Goal: Information Seeking & Learning: Learn about a topic

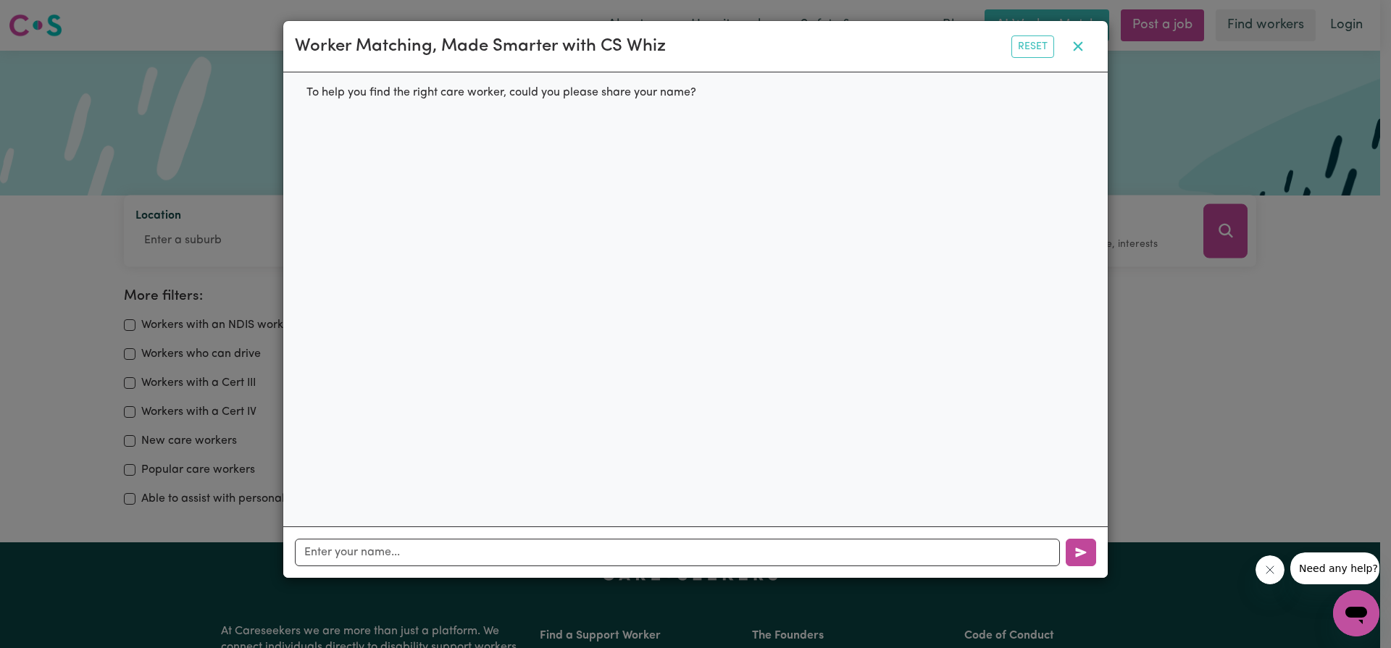
click at [1076, 48] on icon "button" at bounding box center [1078, 46] width 9 height 9
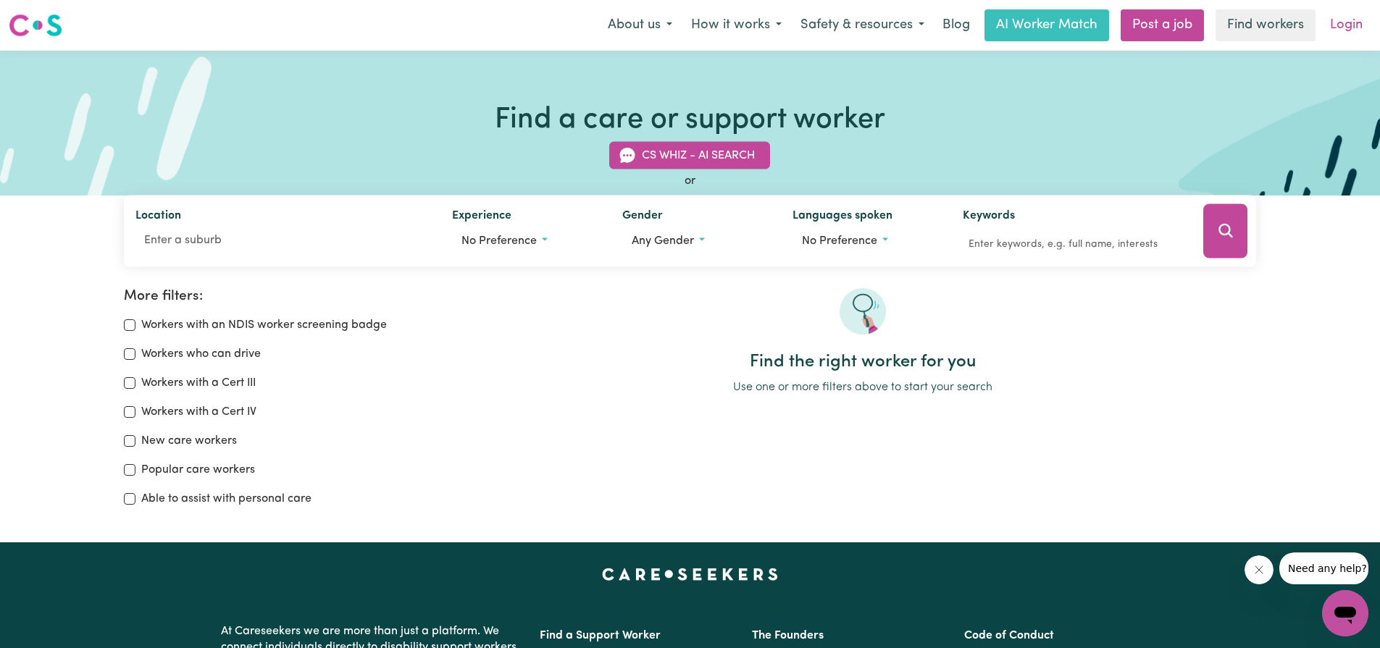
click at [1339, 25] on link "Login" at bounding box center [1346, 25] width 50 height 32
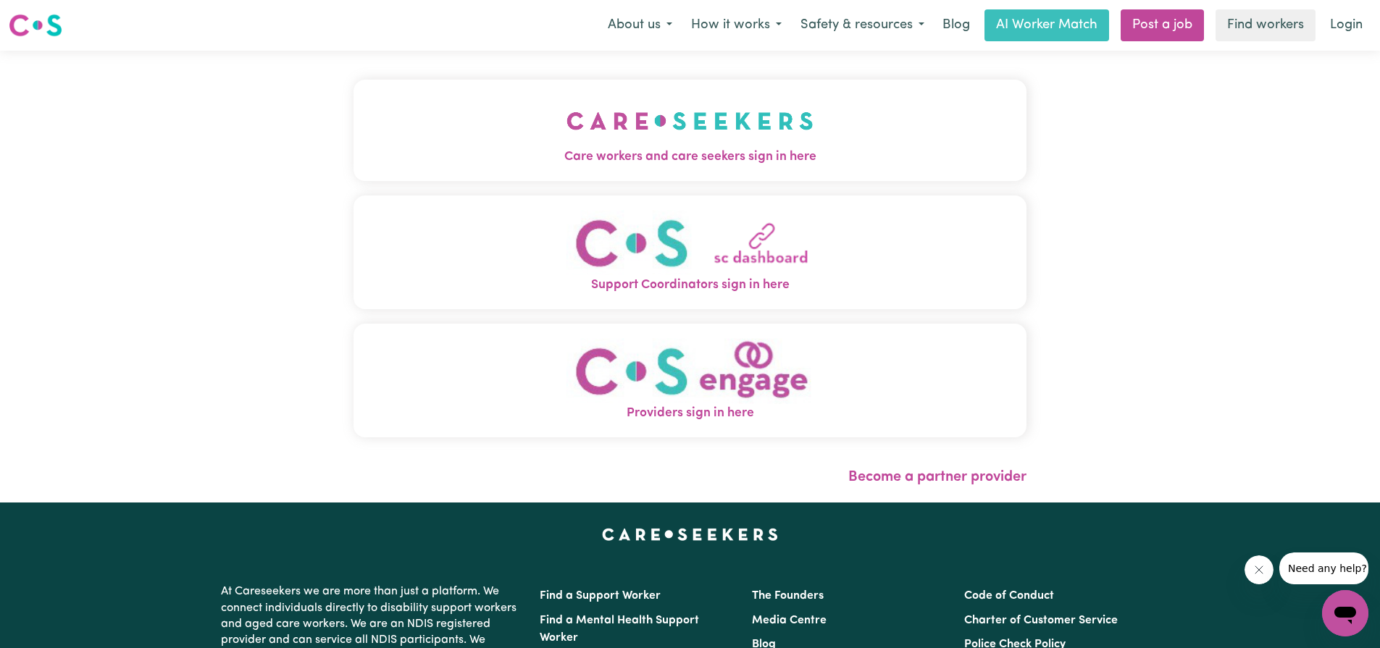
click at [673, 159] on span "Care workers and care seekers sign in here" at bounding box center [690, 157] width 673 height 19
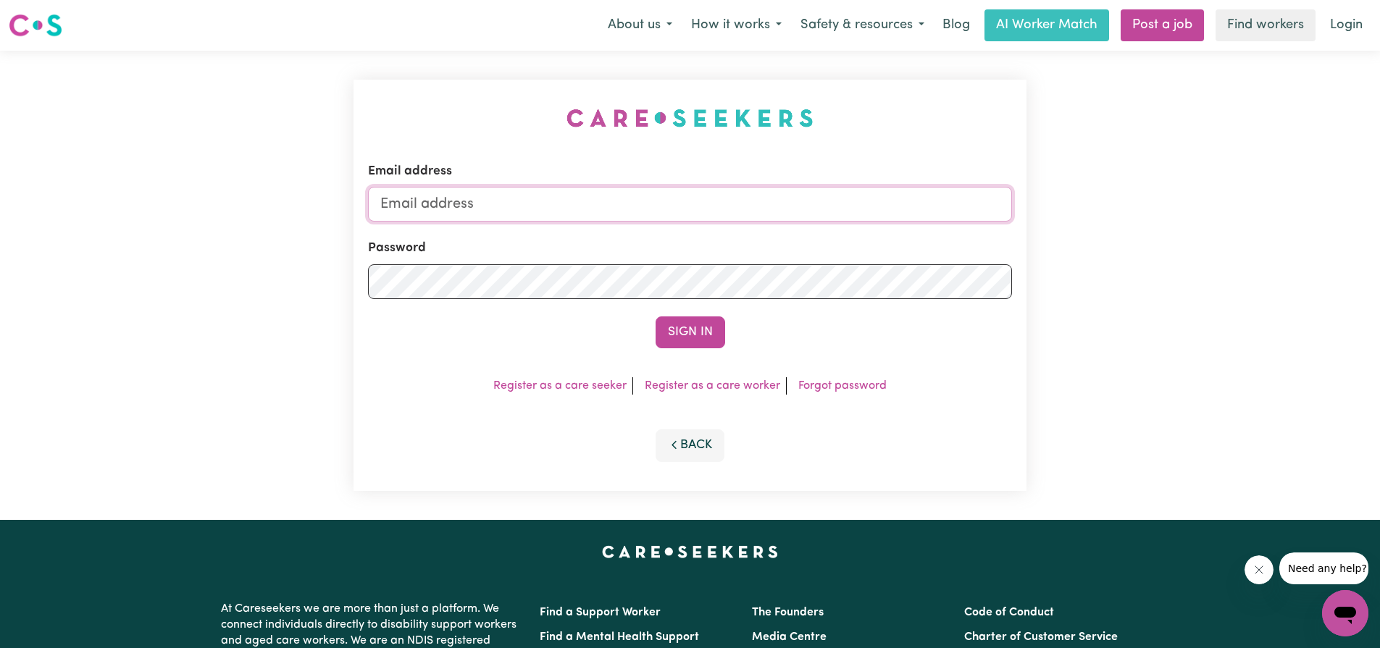
type input "[EMAIL_ADDRESS][DOMAIN_NAME]"
click at [695, 339] on button "Sign In" at bounding box center [691, 333] width 70 height 32
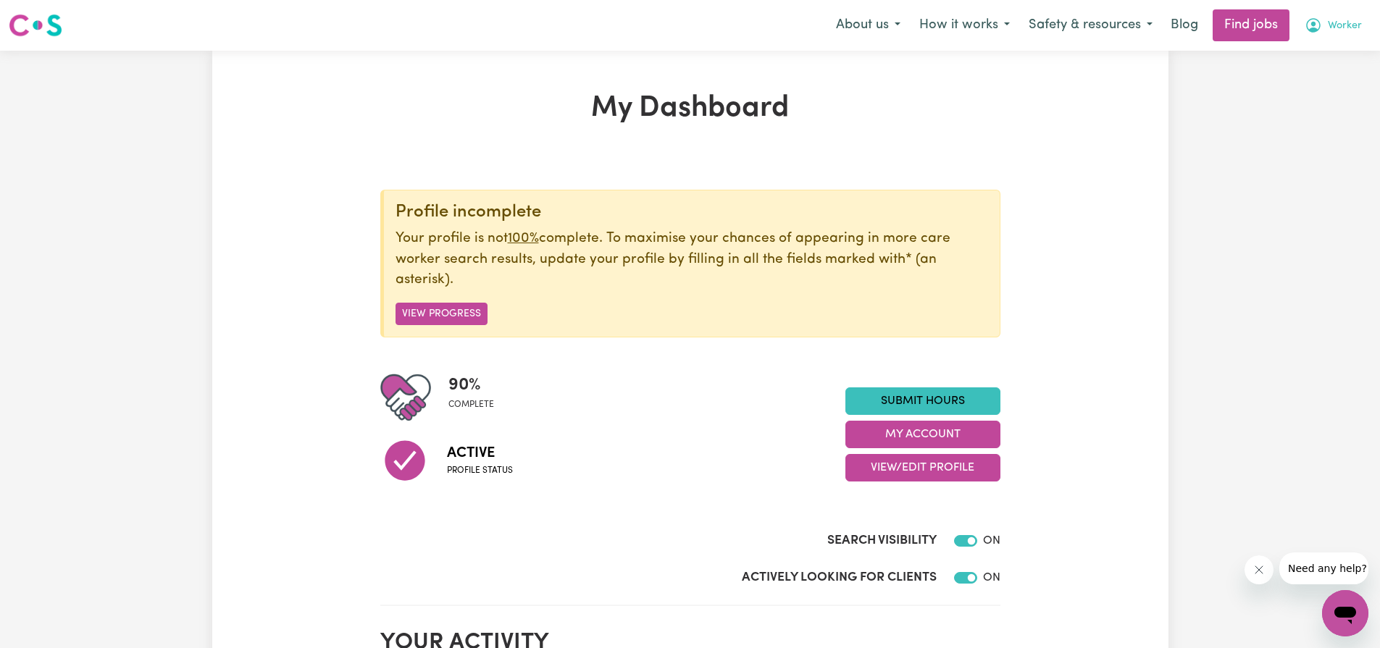
click at [1329, 26] on span "Worker" at bounding box center [1345, 26] width 34 height 16
click at [1301, 59] on link "My Account" at bounding box center [1313, 57] width 114 height 28
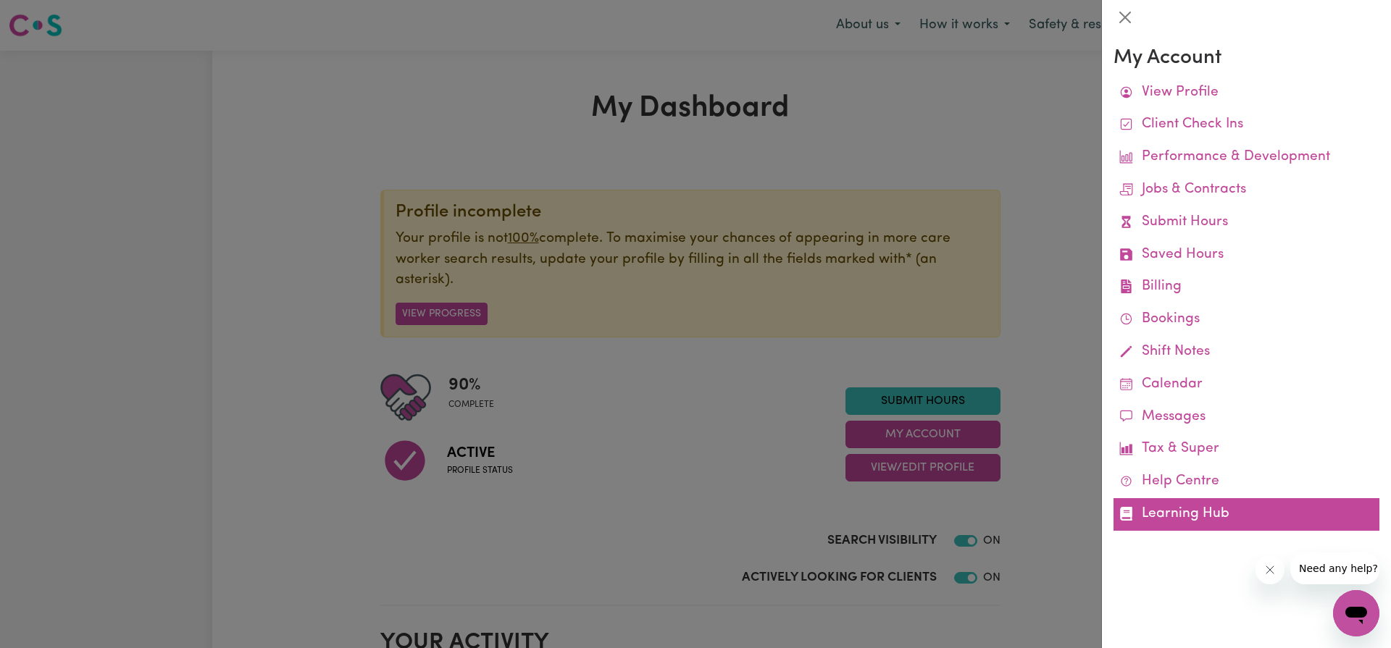
click at [1194, 506] on link "Learning Hub" at bounding box center [1246, 514] width 266 height 33
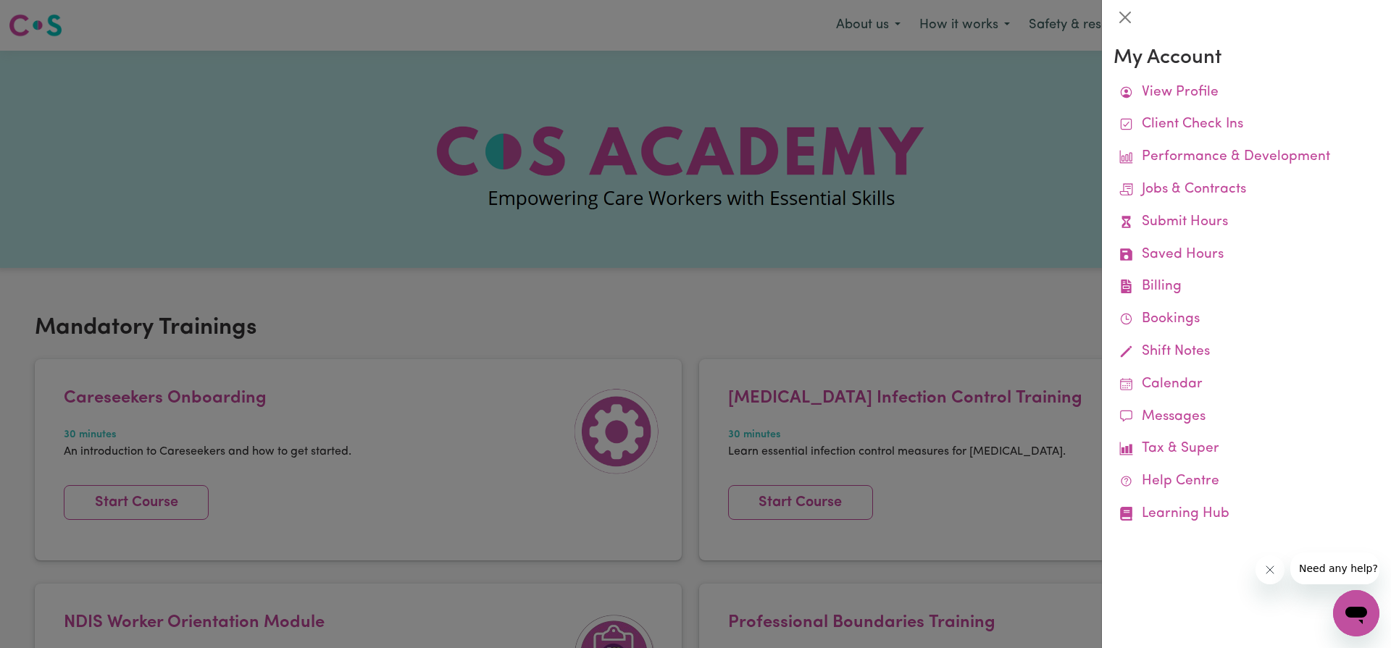
click at [963, 284] on div at bounding box center [695, 324] width 1391 height 648
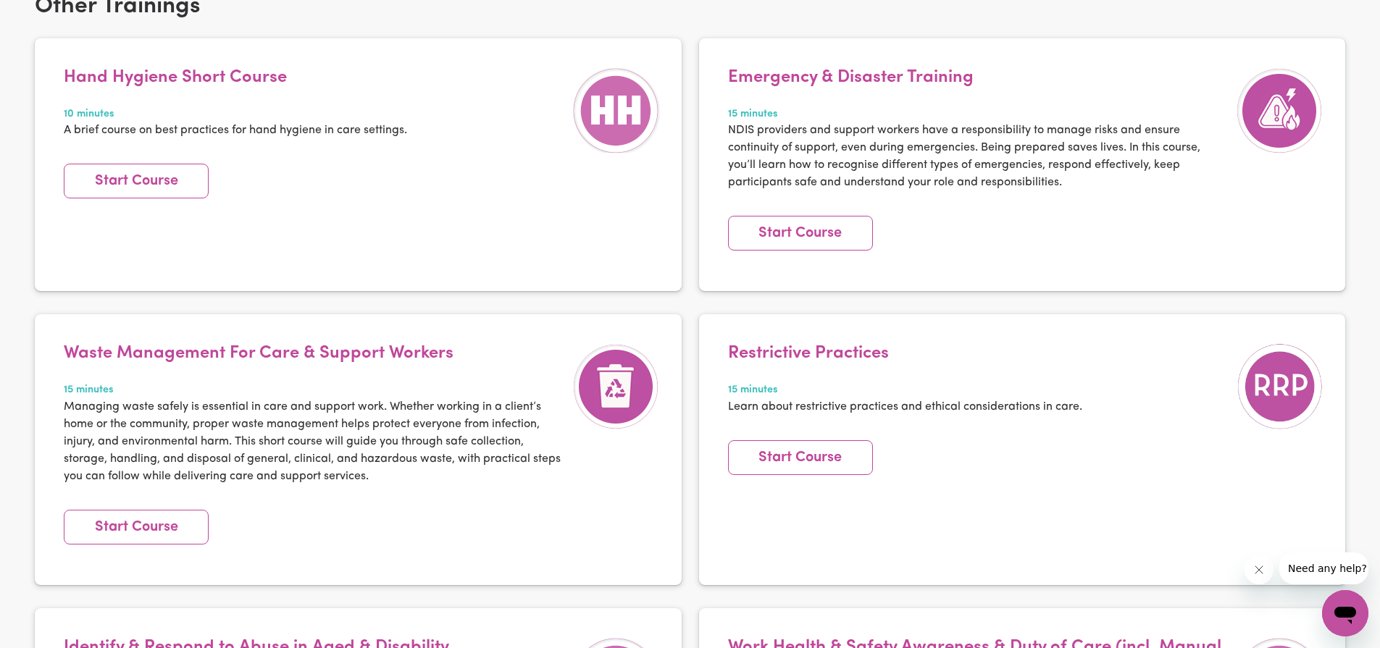
scroll to position [1907, 0]
